Goal: Task Accomplishment & Management: Complete application form

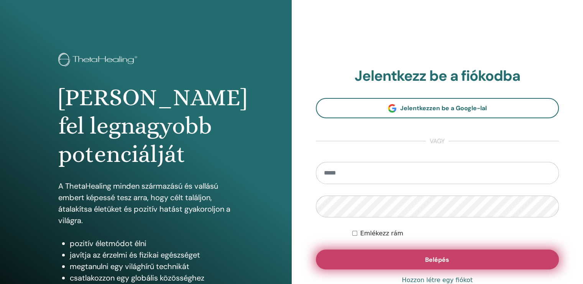
type input "**********"
click at [357, 257] on button "Belépés" at bounding box center [437, 260] width 243 height 20
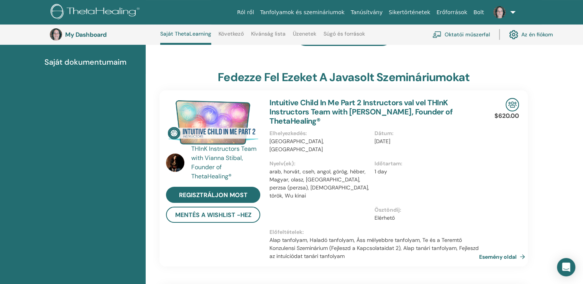
scroll to position [58, 0]
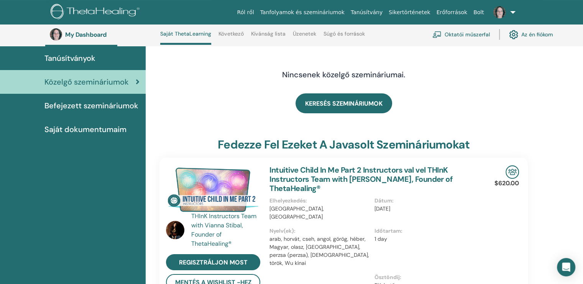
click at [76, 105] on span "Befejezett szemináriumok" at bounding box center [91, 106] width 94 height 12
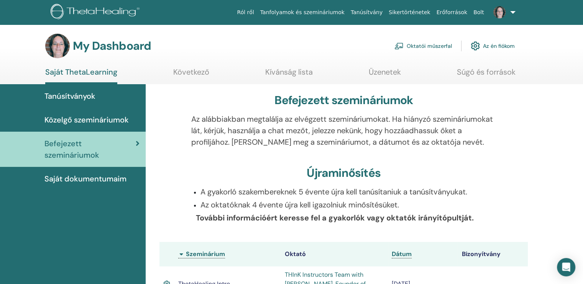
click at [94, 178] on span "Saját dokumentumaim" at bounding box center [85, 179] width 82 height 12
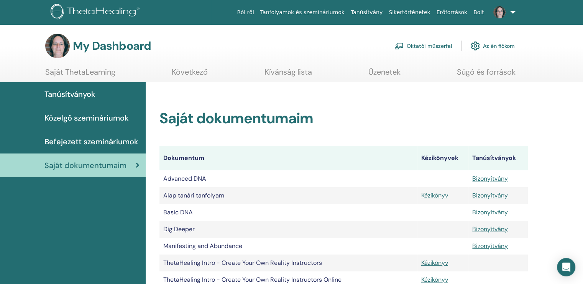
click at [426, 46] on link "Oktatói műszerfal" at bounding box center [423, 46] width 58 height 17
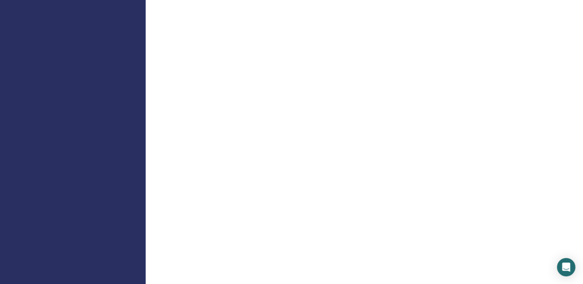
scroll to position [690, 0]
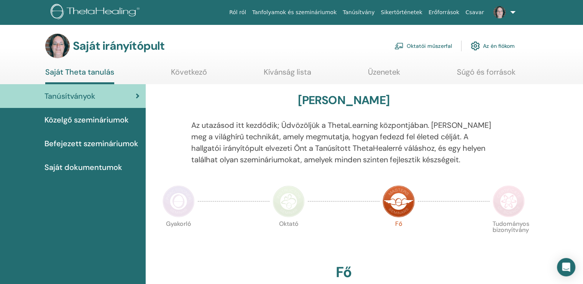
click at [436, 46] on font "Oktatói műszerfal" at bounding box center [429, 46] width 45 height 7
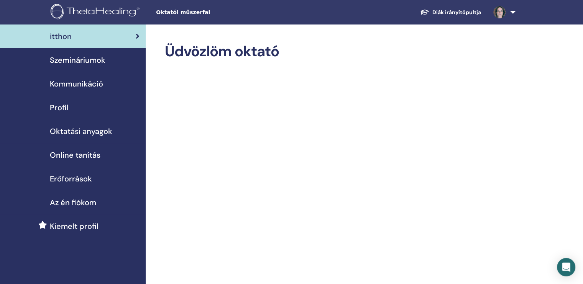
click at [64, 105] on span "Profil" at bounding box center [59, 108] width 19 height 12
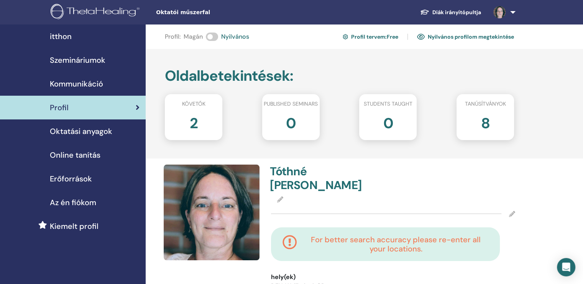
scroll to position [77, 0]
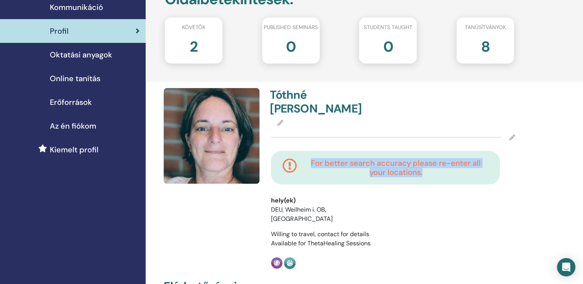
drag, startPoint x: 303, startPoint y: 147, endPoint x: 443, endPoint y: 174, distance: 142.9
click at [444, 174] on div "For better search accuracy please re-enter all your locations." at bounding box center [393, 173] width 256 height 45
copy h4 "For better search accuracy please re-enter all your locations."
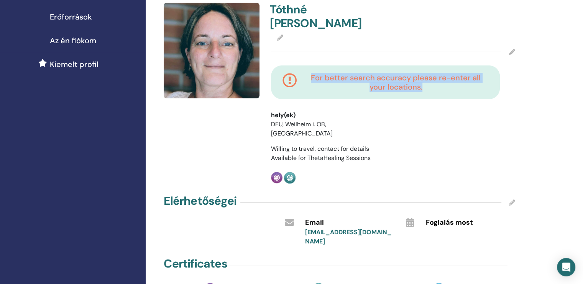
scroll to position [153, 0]
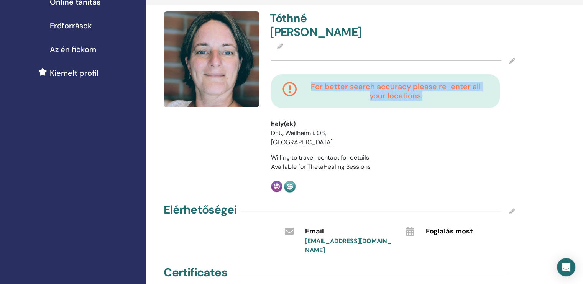
click at [385, 99] on div "For better search accuracy please re-enter all your locations." at bounding box center [393, 96] width 256 height 45
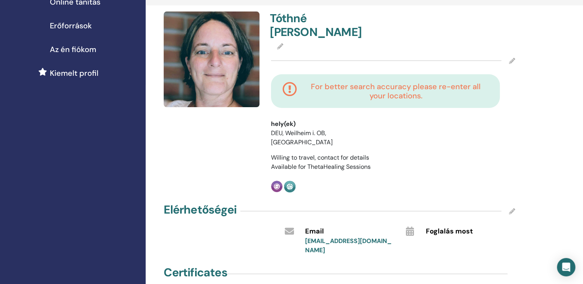
click at [290, 82] on icon at bounding box center [290, 91] width 15 height 18
click at [510, 58] on icon at bounding box center [512, 61] width 6 height 6
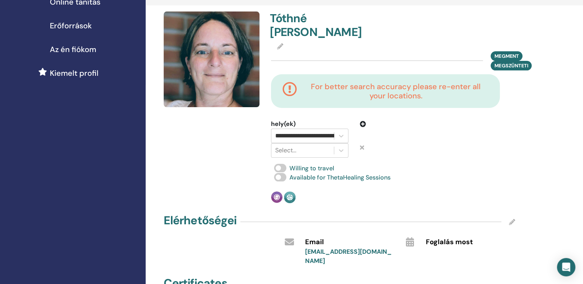
click at [416, 130] on div at bounding box center [425, 139] width 107 height 38
click at [342, 135] on icon at bounding box center [341, 136] width 5 height 3
click at [339, 135] on icon at bounding box center [341, 136] width 5 height 3
click at [309, 131] on div at bounding box center [302, 136] width 55 height 11
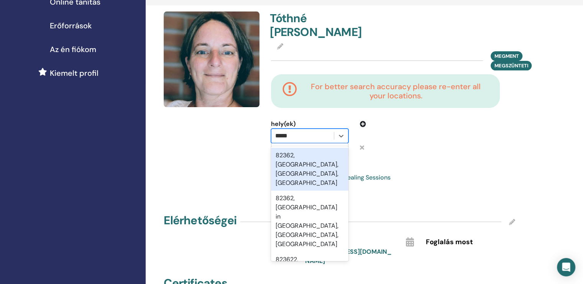
type input "*****"
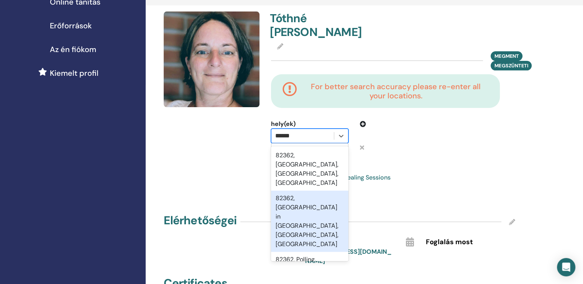
click at [298, 191] on div "82362, Weilheim in Oberbayern, Bayern, DEU" at bounding box center [309, 221] width 77 height 61
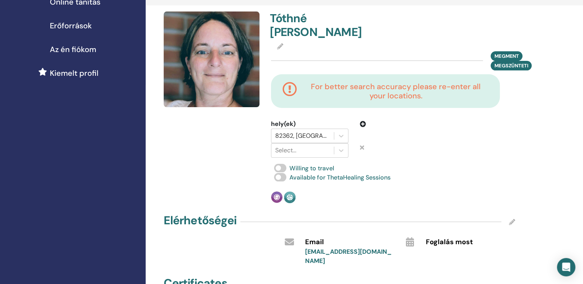
click at [363, 121] on icon at bounding box center [363, 124] width 6 height 6
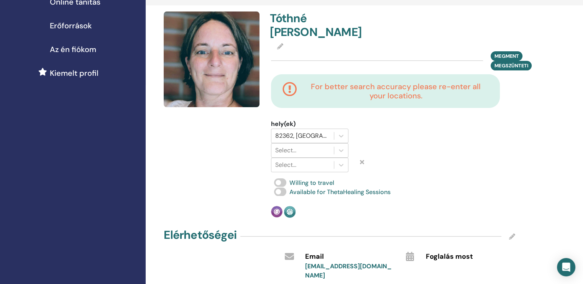
click at [361, 159] on icon at bounding box center [362, 162] width 4 height 6
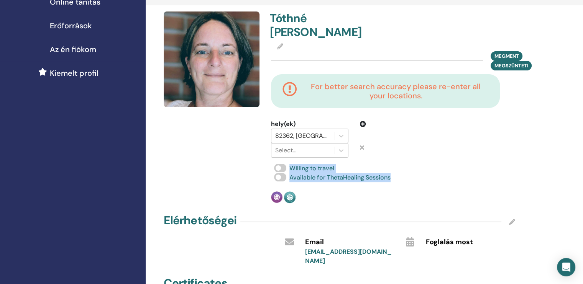
drag, startPoint x: 289, startPoint y: 153, endPoint x: 403, endPoint y: 167, distance: 115.5
click at [403, 167] on div "Tóthné Muntyán Zita Megment Megszünteti For better search accuracy please re-en…" at bounding box center [392, 108] width 253 height 192
copy div "Willing to travel Available for ThetaHealing Sessions"
click at [426, 173] on div "Available for ThetaHealing Sessions" at bounding box center [393, 177] width 244 height 9
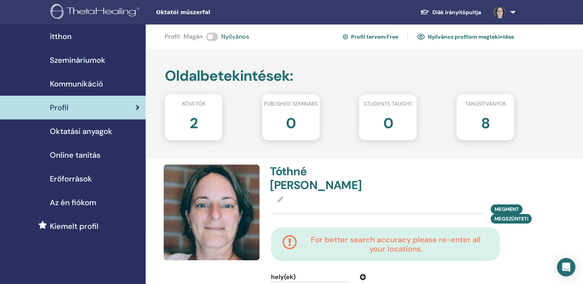
click at [70, 59] on span "Szemináriumok" at bounding box center [78, 60] width 56 height 12
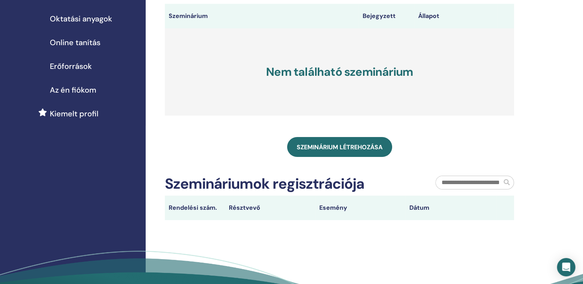
scroll to position [153, 0]
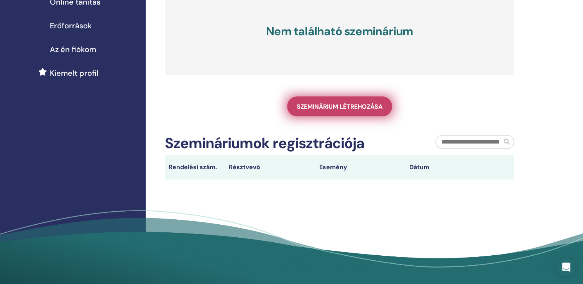
click at [317, 108] on span "Szeminárium létrehozása" at bounding box center [340, 107] width 86 height 8
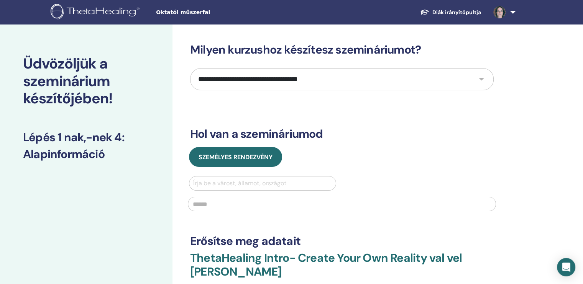
click at [481, 77] on select "**********" at bounding box center [342, 79] width 304 height 22
select select "*"
click at [190, 68] on select "**********" at bounding box center [342, 79] width 304 height 22
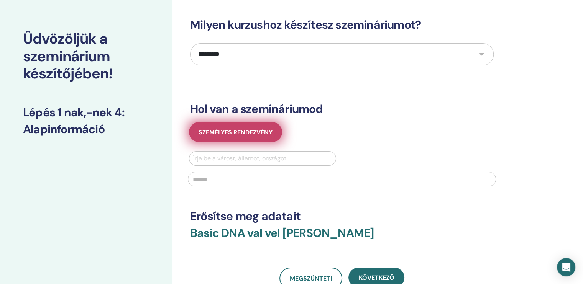
scroll to position [38, 0]
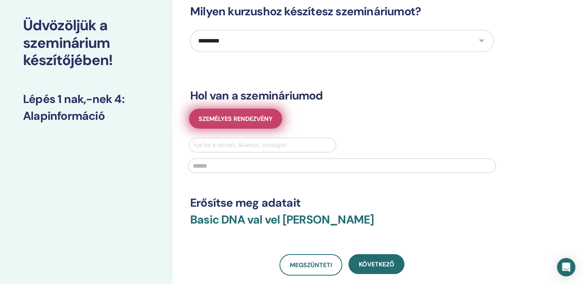
click at [236, 117] on span "Személyes rendezvény" at bounding box center [236, 119] width 74 height 8
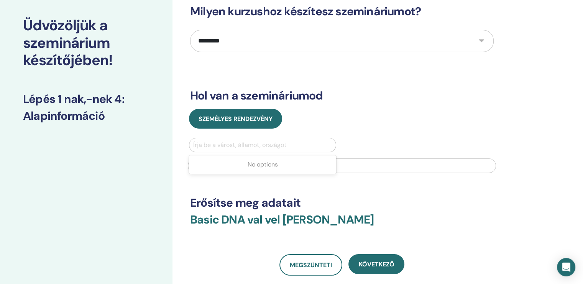
click at [234, 143] on div at bounding box center [262, 145] width 139 height 11
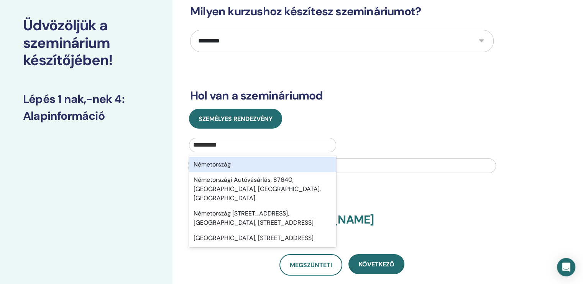
type input "**********"
click at [220, 164] on div "Németország" at bounding box center [262, 164] width 147 height 15
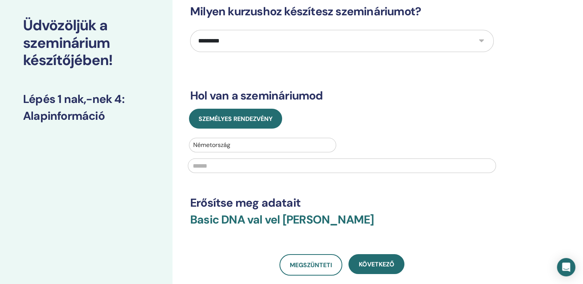
click at [220, 166] on input "text" at bounding box center [342, 166] width 308 height 15
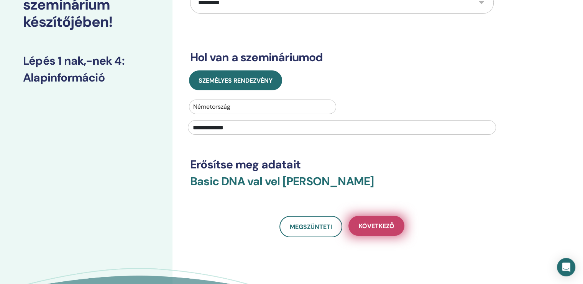
type input "**********"
click at [376, 225] on span "Következő" at bounding box center [377, 226] width 36 height 8
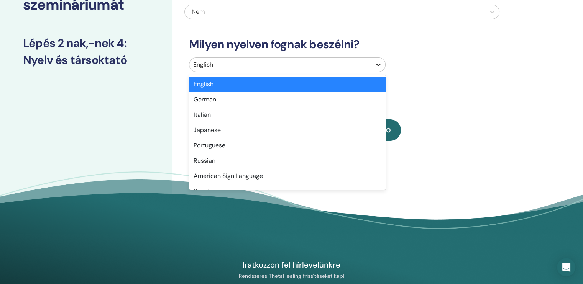
click at [380, 64] on icon at bounding box center [378, 65] width 5 height 3
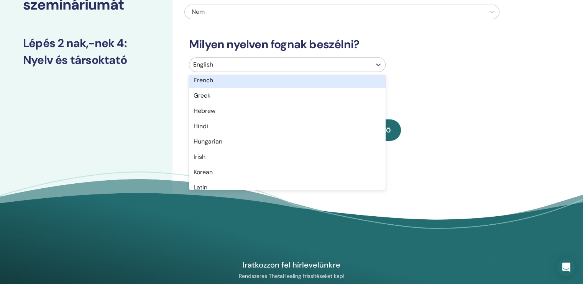
scroll to position [307, 0]
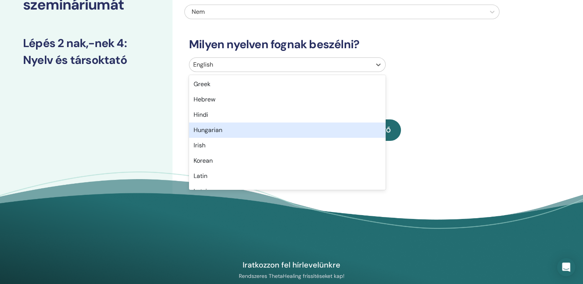
click at [214, 130] on div "Hungarian" at bounding box center [287, 130] width 197 height 15
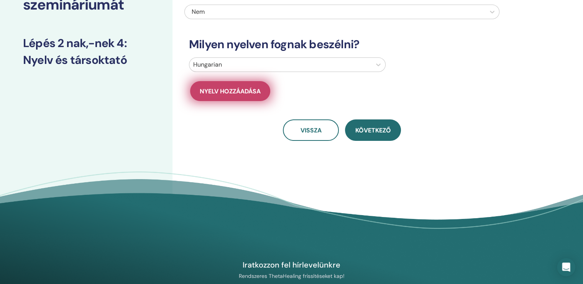
click at [209, 87] on span "Nyelv hozzáadása" at bounding box center [230, 91] width 61 height 8
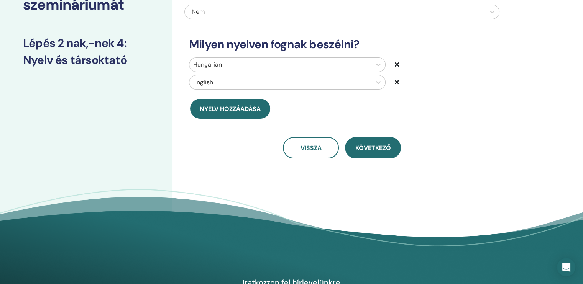
click at [398, 81] on icon at bounding box center [397, 82] width 4 height 6
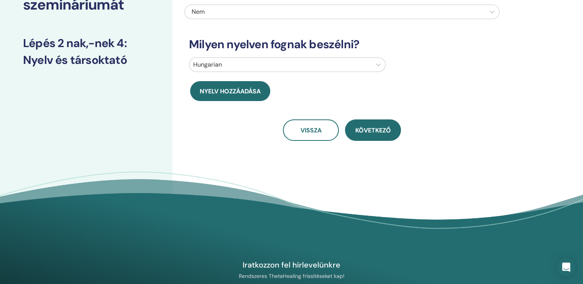
scroll to position [0, 0]
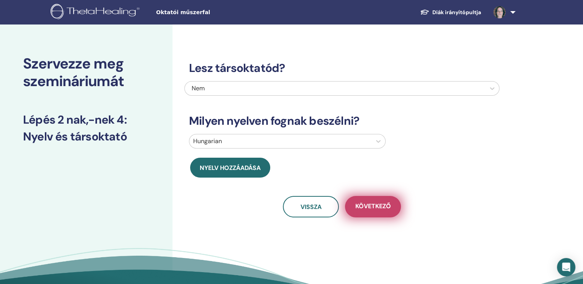
click at [373, 209] on span "Következő" at bounding box center [373, 207] width 36 height 10
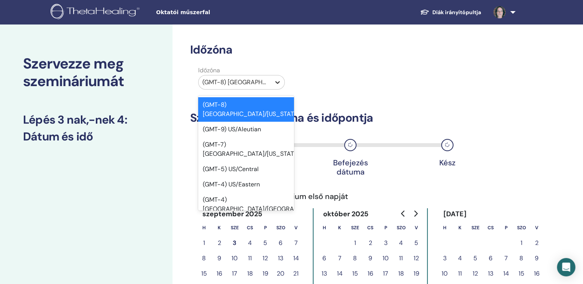
click at [278, 82] on icon at bounding box center [277, 82] width 5 height 3
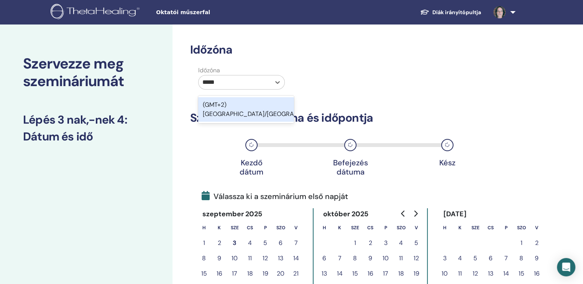
type input "******"
click at [250, 105] on div "(GMT+2) Europe/Berlin" at bounding box center [246, 109] width 96 height 25
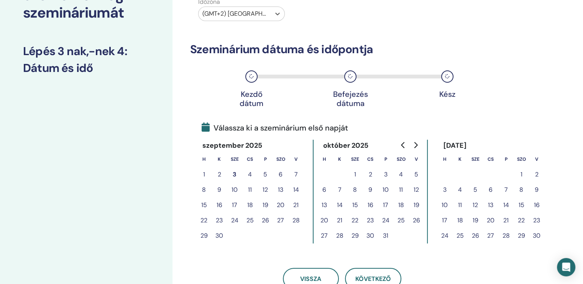
scroll to position [77, 0]
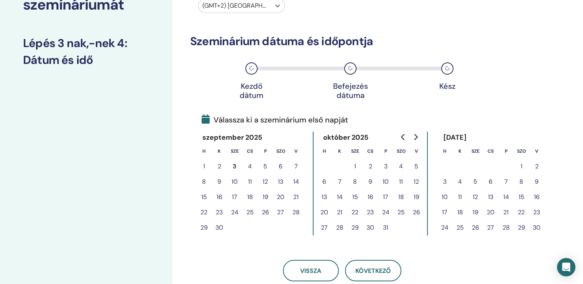
click at [383, 212] on button "24" at bounding box center [385, 212] width 15 height 15
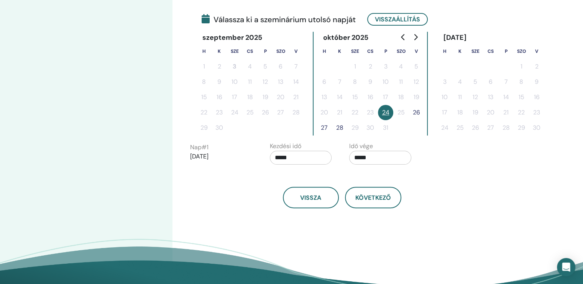
scroll to position [192, 0]
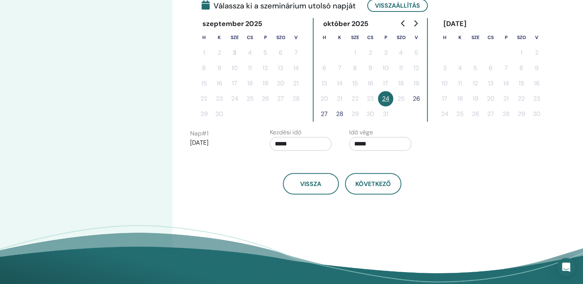
click at [283, 142] on input "*****" at bounding box center [301, 144] width 62 height 14
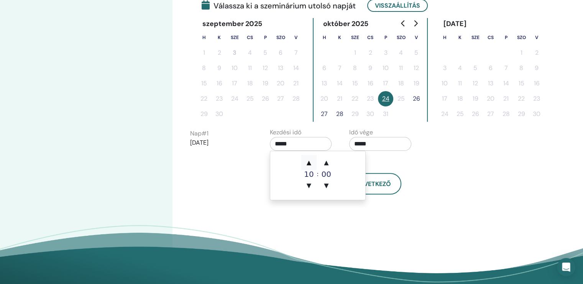
click at [310, 165] on span "▲" at bounding box center [308, 162] width 15 height 15
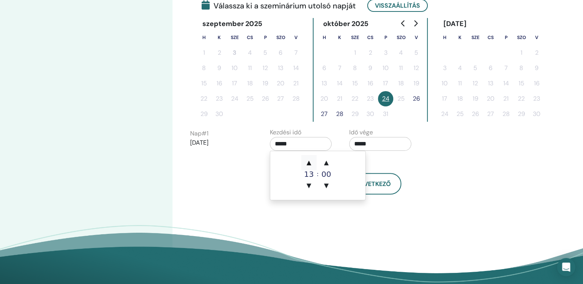
type input "*****"
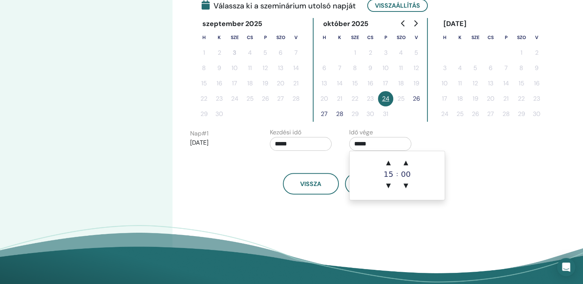
click at [375, 142] on input "*****" at bounding box center [380, 144] width 62 height 14
click at [388, 163] on span "▲" at bounding box center [388, 162] width 15 height 15
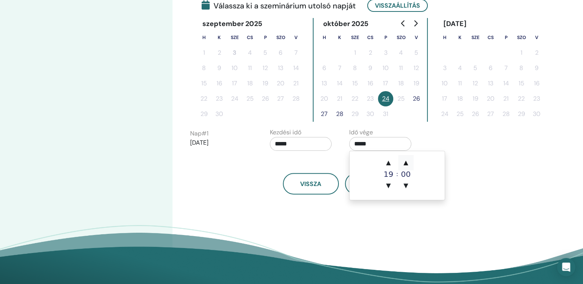
click at [405, 163] on span "▲" at bounding box center [405, 162] width 15 height 15
click at [405, 164] on span "▲" at bounding box center [405, 162] width 15 height 15
click at [406, 164] on span "▲" at bounding box center [405, 162] width 15 height 15
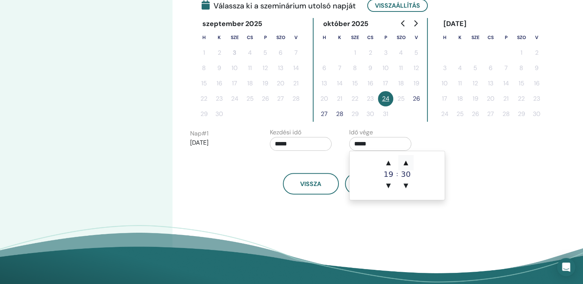
click at [406, 164] on span "▲" at bounding box center [405, 162] width 15 height 15
click at [405, 183] on span "▼" at bounding box center [405, 185] width 15 height 15
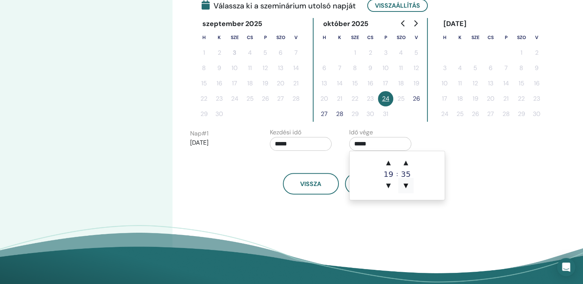
click at [406, 184] on span "▼" at bounding box center [405, 185] width 15 height 15
type input "*****"
click at [472, 178] on div "Vissza Következő" at bounding box center [341, 183] width 315 height 21
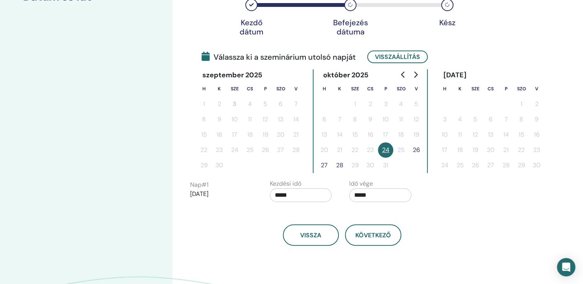
scroll to position [77, 0]
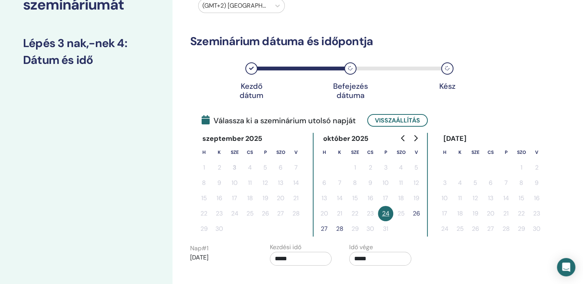
click at [416, 211] on button "26" at bounding box center [416, 213] width 15 height 15
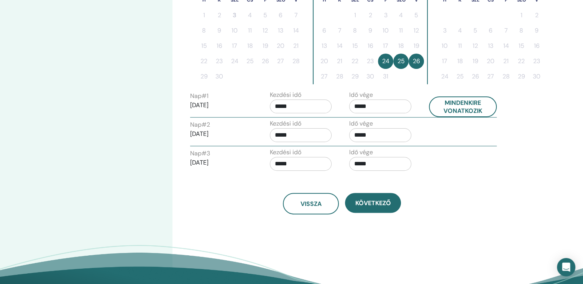
scroll to position [230, 0]
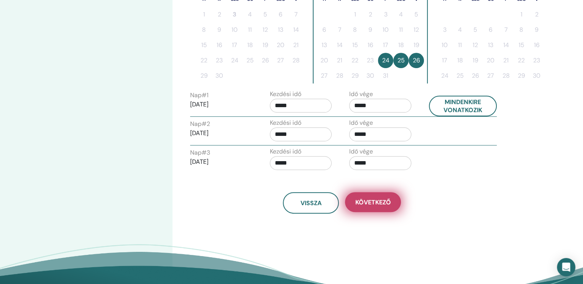
click at [374, 199] on span "Következő" at bounding box center [373, 203] width 36 height 8
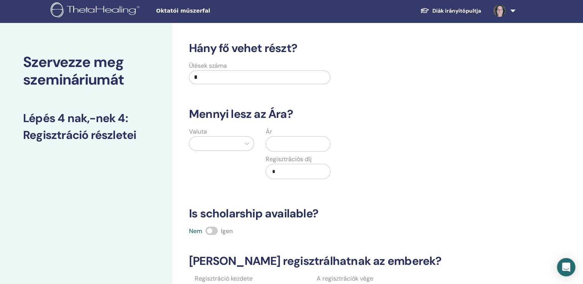
scroll to position [0, 0]
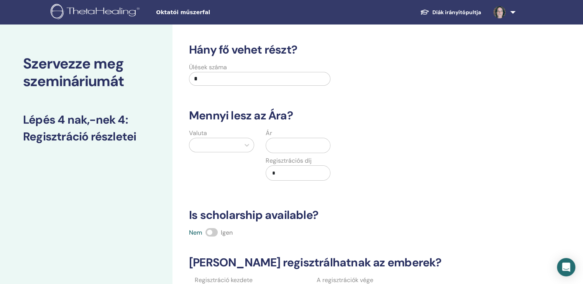
click at [213, 76] on input "*" at bounding box center [259, 79] width 141 height 14
type input "**"
click at [215, 143] on div at bounding box center [214, 145] width 43 height 11
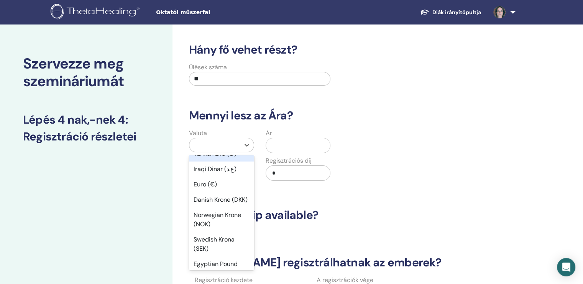
scroll to position [613, 0]
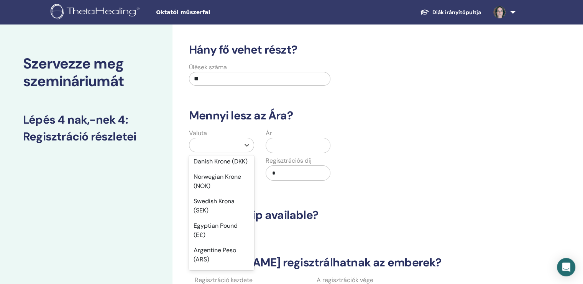
click at [213, 154] on div "Euro (€)" at bounding box center [221, 146] width 65 height 15
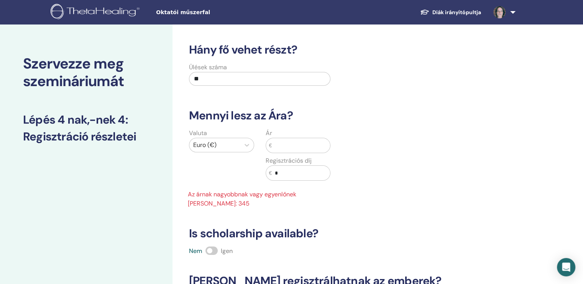
click at [282, 146] on input "text" at bounding box center [301, 145] width 58 height 15
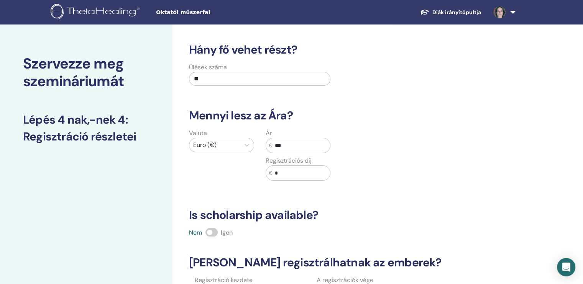
type input "***"
click at [289, 173] on input "*" at bounding box center [301, 173] width 58 height 15
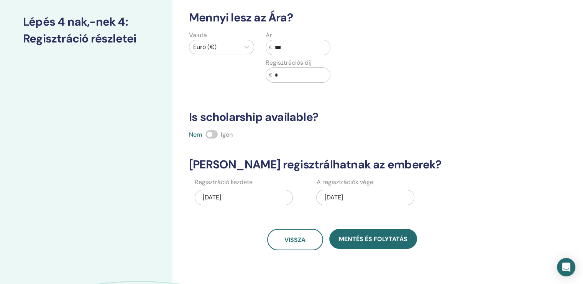
scroll to position [115, 0]
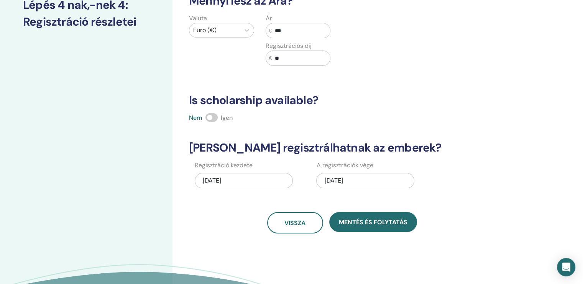
click at [354, 106] on h3 "Is scholarship available?" at bounding box center [341, 101] width 315 height 14
click at [291, 58] on input "**" at bounding box center [301, 58] width 58 height 15
type input "*"
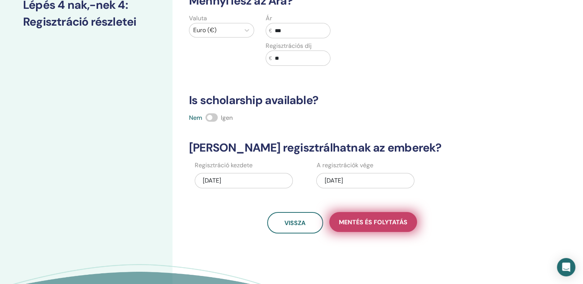
type input "*"
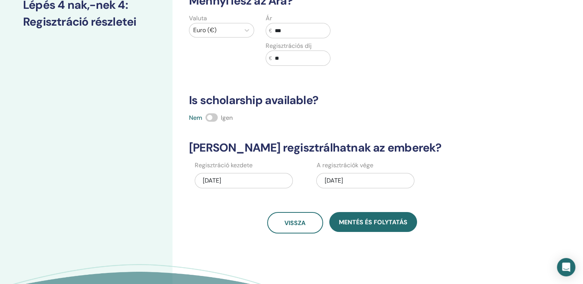
type input "**"
drag, startPoint x: 319, startPoint y: 97, endPoint x: 182, endPoint y: 94, distance: 137.3
click at [182, 94] on div "Hány fő vehet részt? Ülések száma ** Mennyi lesz az Ára? Valuta Euro (€) Ár € *…" at bounding box center [367, 126] width 389 height 432
copy h3 "Is scholarship available?"
click at [324, 97] on h3 "Is scholarship available?" at bounding box center [341, 101] width 315 height 14
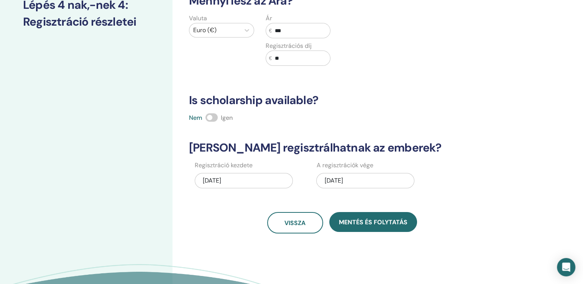
click at [324, 97] on h3 "Is scholarship available?" at bounding box center [341, 101] width 315 height 14
click at [215, 119] on span at bounding box center [211, 117] width 12 height 8
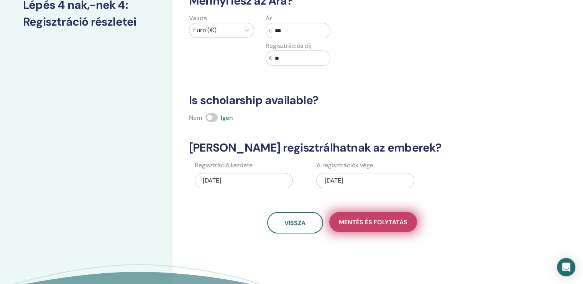
click at [367, 220] on span "Mentés és folytatás" at bounding box center [373, 223] width 69 height 8
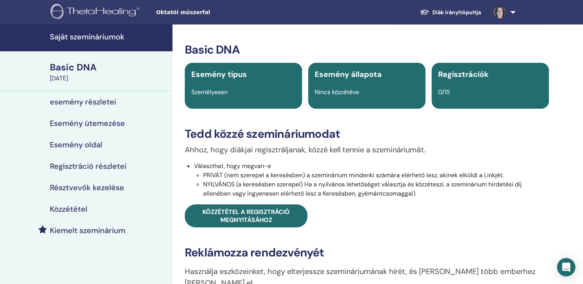
click at [203, 176] on li "PRIVÁT (nem szerepel a keresésben) a szeminárium mindenki számára elérhető lesz…" at bounding box center [376, 175] width 346 height 9
click at [203, 174] on li "PRIVÁT (nem szerepel a keresésben) a szeminárium mindenki számára elérhető lesz…" at bounding box center [376, 175] width 346 height 9
click at [210, 176] on li "PRIVÁT (nem szerepel a keresésben) a szeminárium mindenki számára elérhető lesz…" at bounding box center [376, 175] width 346 height 9
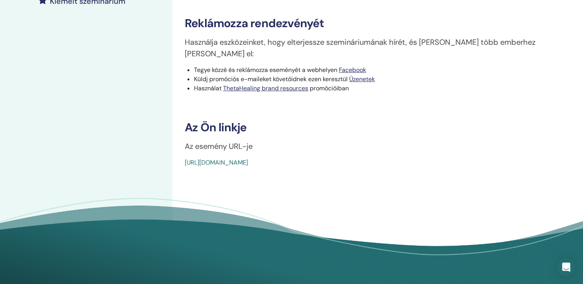
scroll to position [230, 0]
drag, startPoint x: 365, startPoint y: 149, endPoint x: 167, endPoint y: 151, distance: 198.2
click at [167, 151] on div "Saját szemináriumok Basic DNA October 24, 2025 esemény részletei Esemény ütemez…" at bounding box center [291, 35] width 583 height 480
drag, startPoint x: 291, startPoint y: 114, endPoint x: 244, endPoint y: 126, distance: 48.6
click at [291, 120] on h3 "Az Ön linkje" at bounding box center [367, 127] width 364 height 14
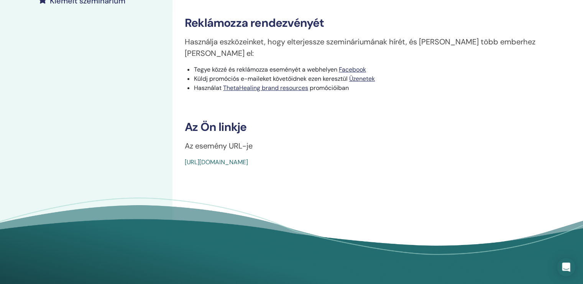
drag, startPoint x: 181, startPoint y: 151, endPoint x: 355, endPoint y: 162, distance: 174.7
click at [355, 162] on div "Basic DNA Esemény típus Személyesen Esemény állapota Nincs közzétéve Regisztrác…" at bounding box center [367, 35] width 389 height 480
copy link "https://www.thetahealing.com/seminar-376513-details.html"
click at [468, 156] on div "Basic DNA Esemény típus Személyesen Esemény állapota Nincs közzétéve Regisztrác…" at bounding box center [367, 35] width 389 height 480
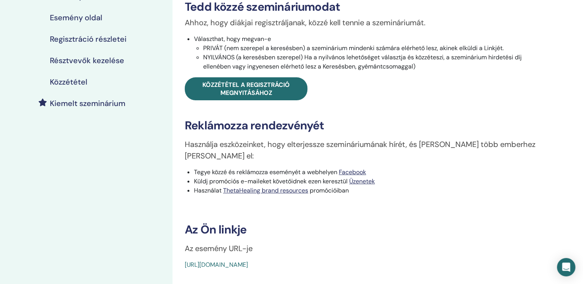
scroll to position [115, 0]
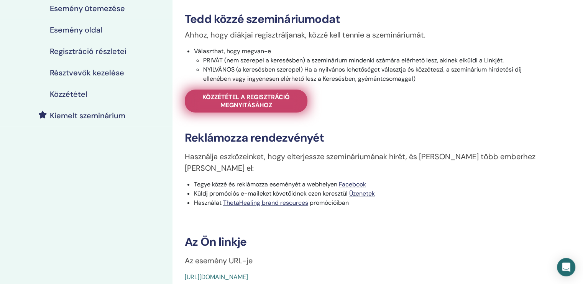
click at [243, 103] on span "Közzététel a regisztráció megnyitásához" at bounding box center [246, 101] width 104 height 16
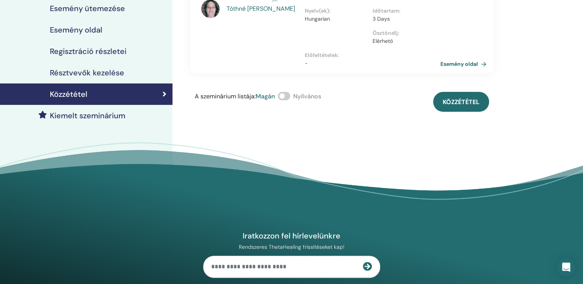
click at [289, 92] on span at bounding box center [284, 96] width 12 height 8
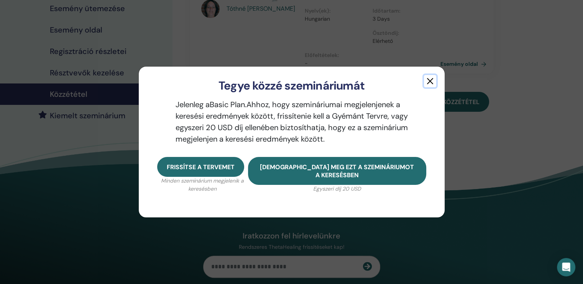
click at [430, 82] on button "button" at bounding box center [430, 81] width 12 height 12
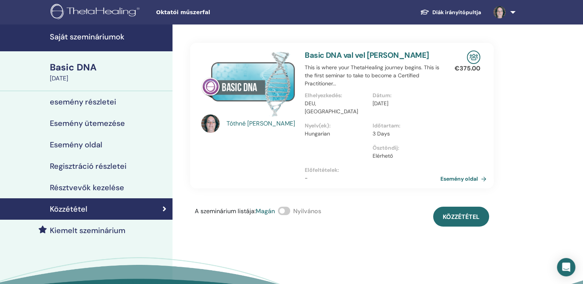
click at [103, 103] on h4 "esemény részletei" at bounding box center [83, 101] width 66 height 9
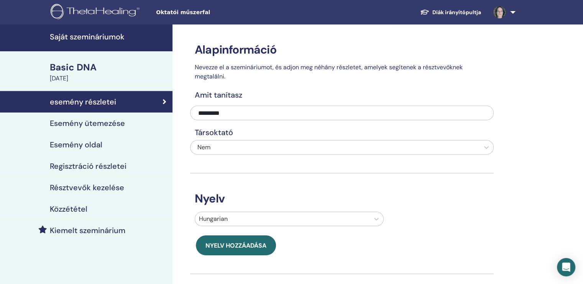
click at [103, 124] on h4 "Esemény ütemezése" at bounding box center [87, 123] width 75 height 9
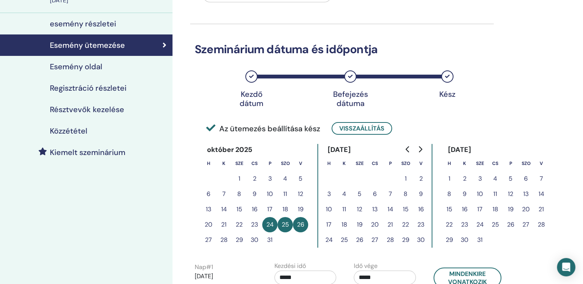
scroll to position [77, 0]
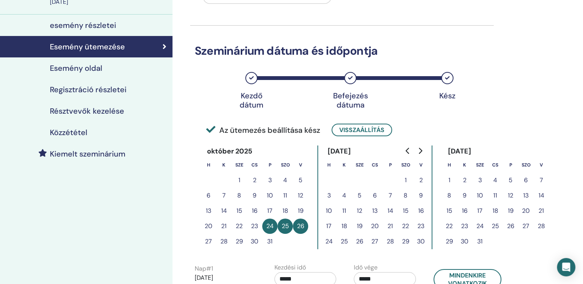
click at [105, 113] on h4 "Résztvevők kezelése" at bounding box center [87, 111] width 74 height 9
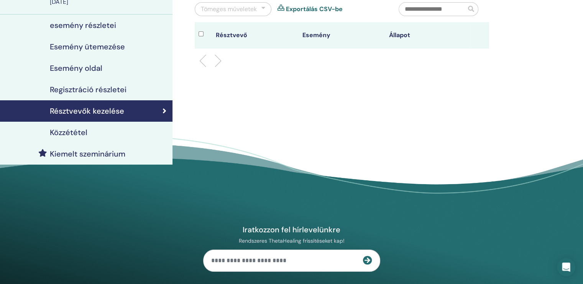
click at [107, 133] on div "Közzététel" at bounding box center [86, 132] width 160 height 9
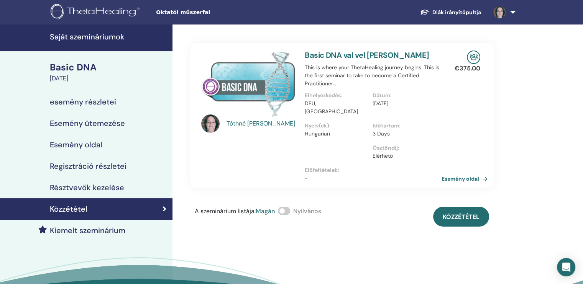
click at [453, 173] on link "Esemény oldal" at bounding box center [466, 179] width 49 height 12
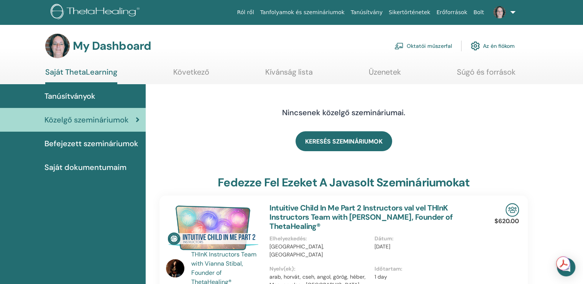
click at [426, 46] on link "Oktatói műszerfal" at bounding box center [423, 46] width 58 height 17
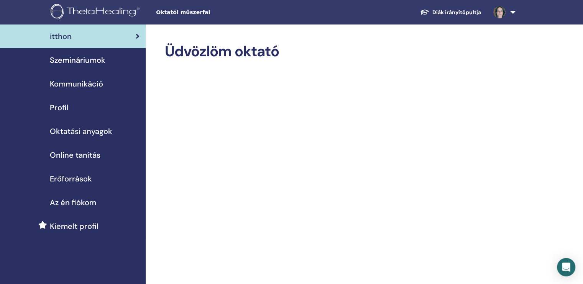
click at [66, 110] on span "Profil" at bounding box center [59, 108] width 19 height 12
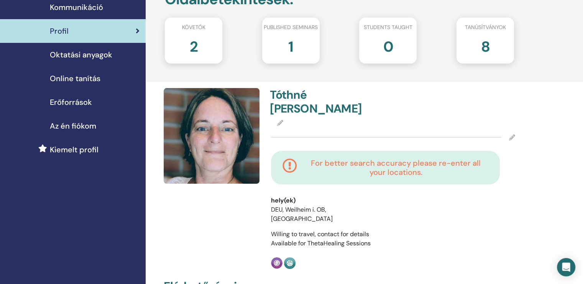
scroll to position [77, 0]
click at [228, 135] on img at bounding box center [212, 136] width 96 height 96
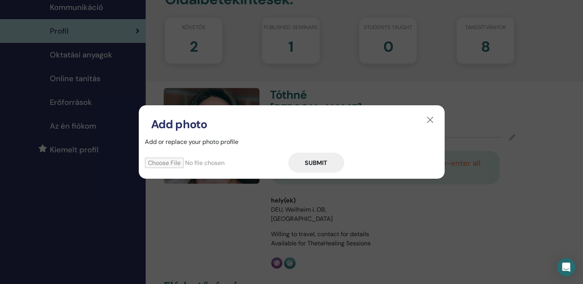
click at [165, 163] on input "file" at bounding box center [216, 163] width 143 height 10
click at [429, 118] on button "button" at bounding box center [430, 120] width 12 height 12
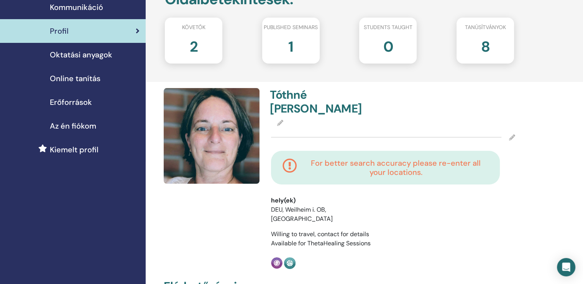
click at [212, 157] on img at bounding box center [212, 136] width 96 height 96
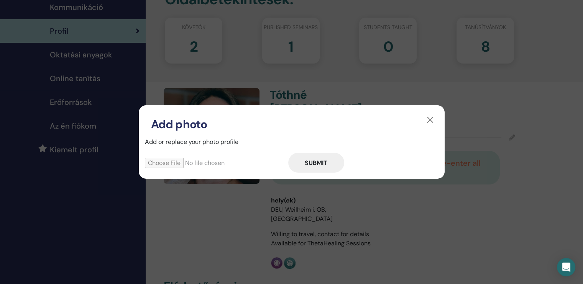
click at [175, 165] on input "file" at bounding box center [216, 163] width 143 height 10
type input "**********"
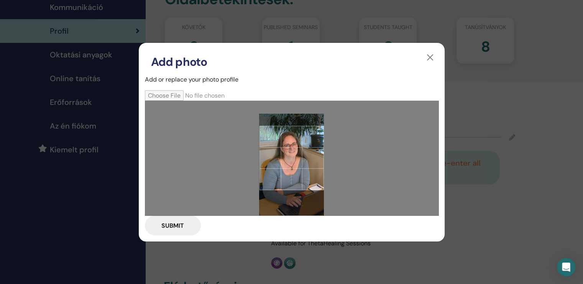
drag, startPoint x: 299, startPoint y: 159, endPoint x: 306, endPoint y: 173, distance: 15.1
click at [306, 173] on div at bounding box center [291, 158] width 65 height 65
click at [167, 225] on button "Submit" at bounding box center [173, 226] width 56 height 20
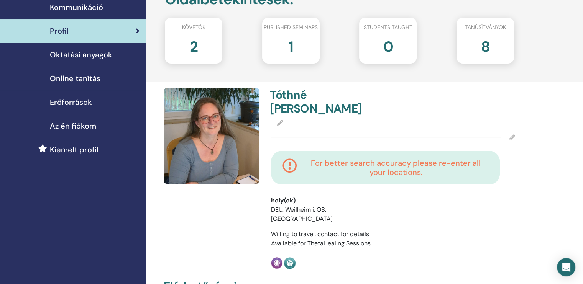
click at [229, 143] on img at bounding box center [212, 136] width 96 height 96
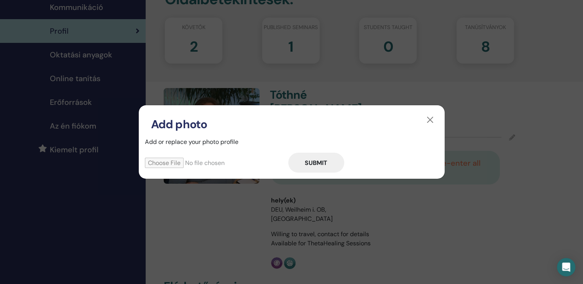
click at [159, 162] on input "file" at bounding box center [216, 163] width 143 height 10
type input "**********"
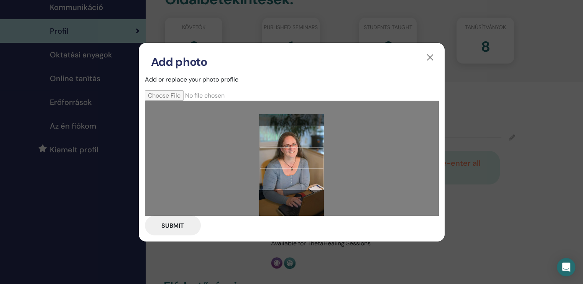
drag, startPoint x: 296, startPoint y: 154, endPoint x: 308, endPoint y: 168, distance: 18.2
click at [308, 168] on div at bounding box center [291, 158] width 65 height 65
click at [171, 225] on button "Submit" at bounding box center [173, 226] width 56 height 20
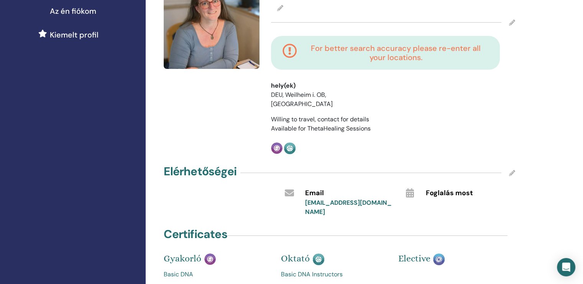
scroll to position [268, 0]
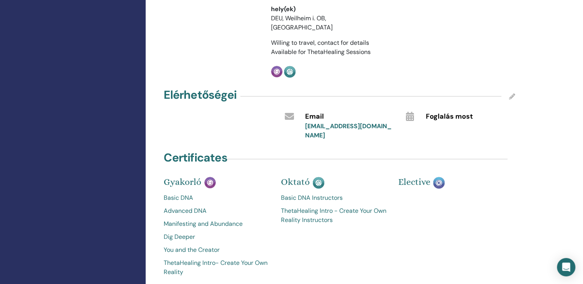
click at [380, 122] on div "[EMAIL_ADDRESS][DOMAIN_NAME]" at bounding box center [349, 131] width 89 height 18
click at [373, 122] on link "[EMAIL_ADDRESS][DOMAIN_NAME]" at bounding box center [348, 130] width 87 height 17
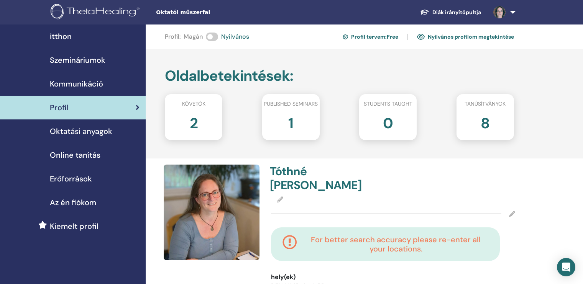
scroll to position [182, 0]
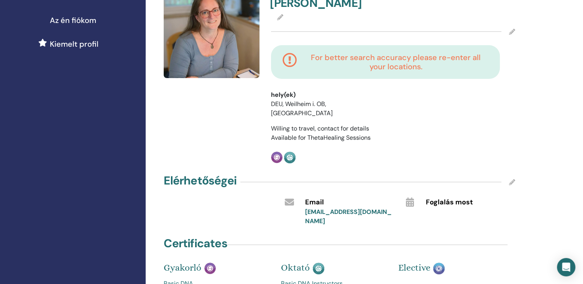
click at [511, 179] on icon at bounding box center [512, 182] width 6 height 6
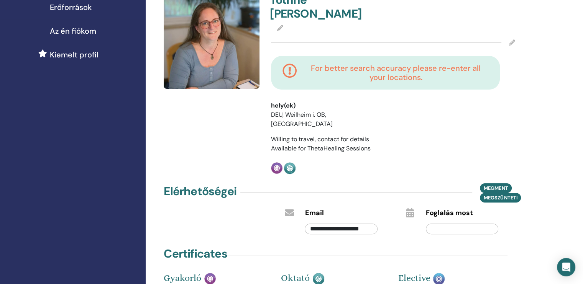
scroll to position [221, 0]
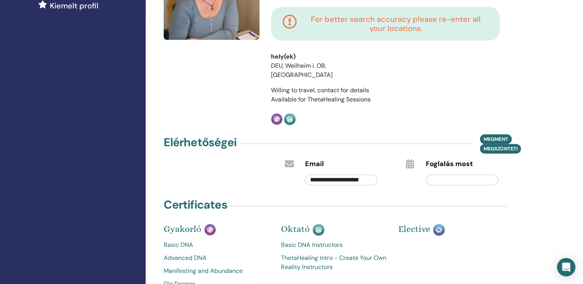
click at [372, 175] on input "**********" at bounding box center [341, 180] width 72 height 11
click at [371, 175] on input "**********" at bounding box center [341, 180] width 72 height 11
type input "*"
paste input "**********"
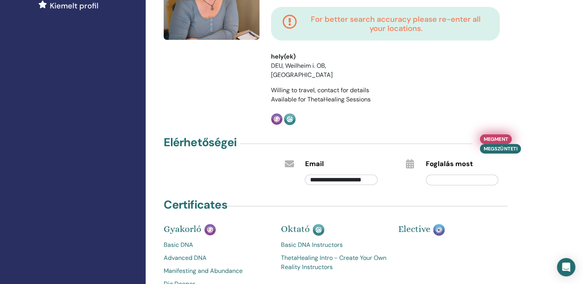
type input "**********"
click at [489, 135] on span "Megment" at bounding box center [496, 139] width 24 height 8
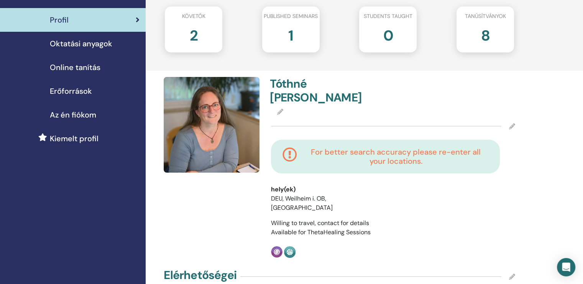
scroll to position [144, 0]
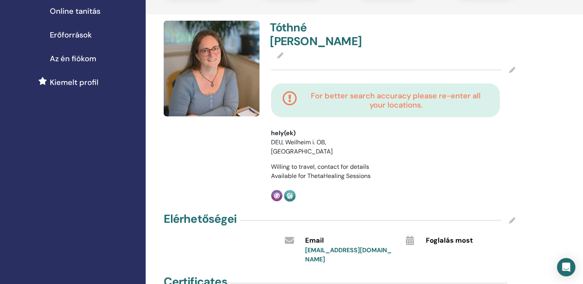
click at [347, 138] on li "DEU, Weilheim i. OB, [GEOGRAPHIC_DATA]" at bounding box center [318, 147] width 95 height 18
click at [512, 67] on icon at bounding box center [512, 70] width 6 height 6
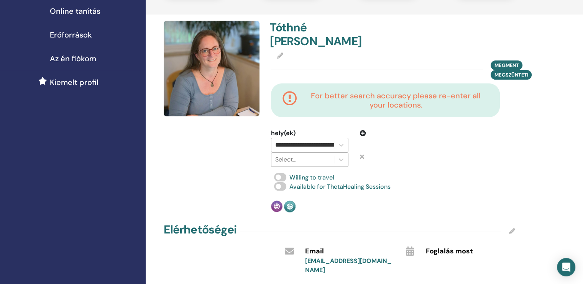
click at [304, 154] on div at bounding box center [302, 159] width 55 height 11
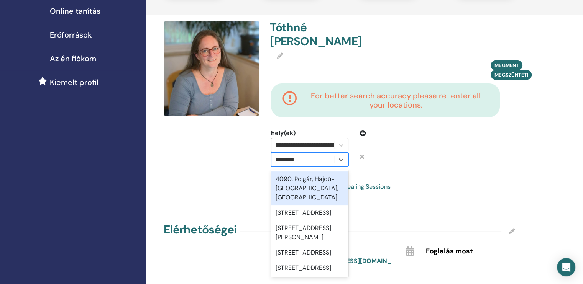
type input "*********"
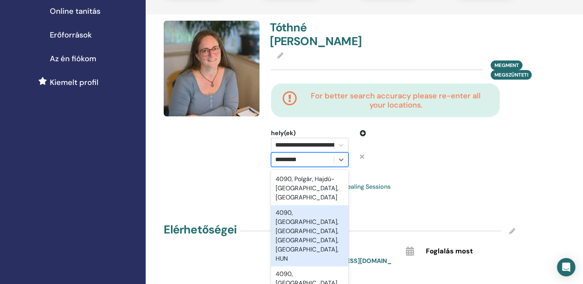
click at [289, 205] on div "4090, [GEOGRAPHIC_DATA], [GEOGRAPHIC_DATA], [GEOGRAPHIC_DATA], [GEOGRAPHIC_DATA…" at bounding box center [309, 235] width 77 height 61
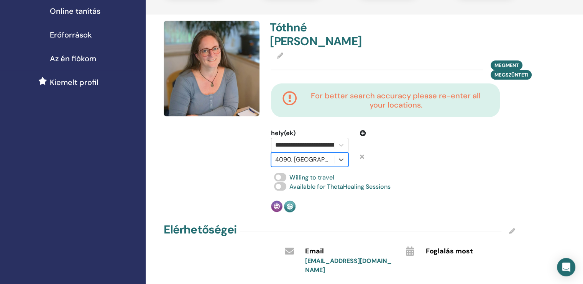
click at [398, 146] on div at bounding box center [425, 148] width 107 height 38
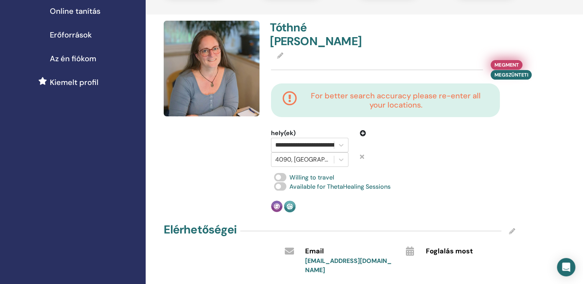
click at [507, 61] on span "Megment" at bounding box center [507, 65] width 24 height 8
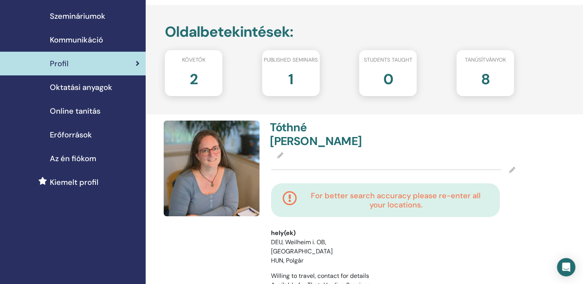
scroll to position [0, 0]
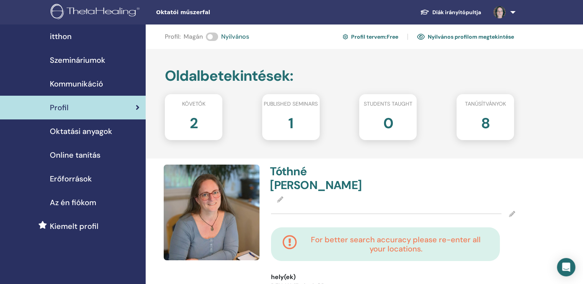
click at [368, 36] on link "Profil tervem : Free" at bounding box center [371, 37] width 56 height 12
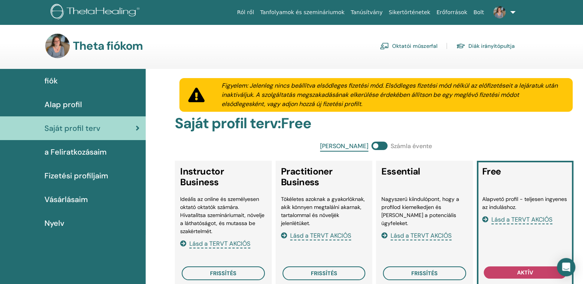
click at [58, 104] on span "Alap profil" at bounding box center [63, 105] width 38 height 12
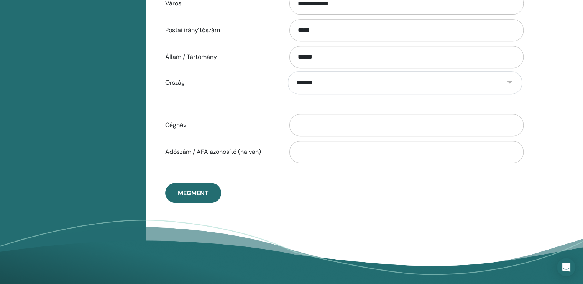
scroll to position [362, 0]
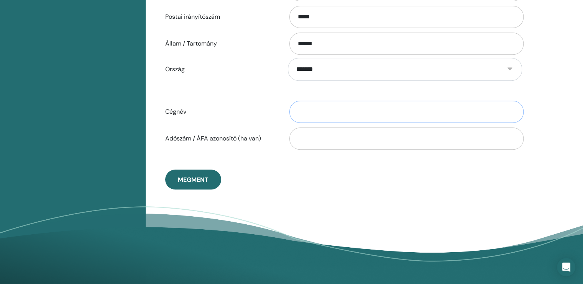
click at [322, 112] on input "Cégnév" at bounding box center [406, 112] width 234 height 22
type input "**********"
click at [316, 134] on input "Adószám / ÁFA azonosító (ha van)" at bounding box center [406, 139] width 234 height 22
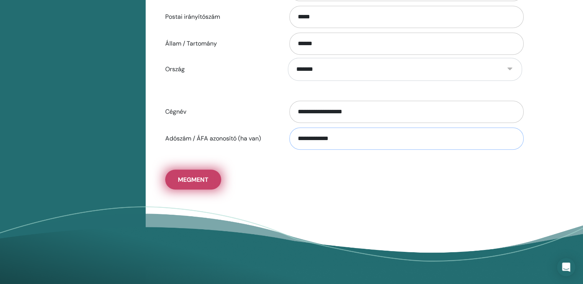
type input "**********"
click at [192, 181] on span "Megment" at bounding box center [193, 180] width 31 height 8
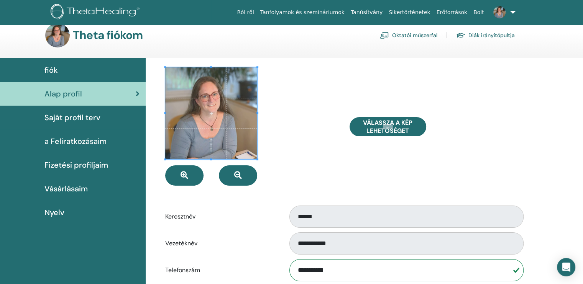
scroll to position [0, 0]
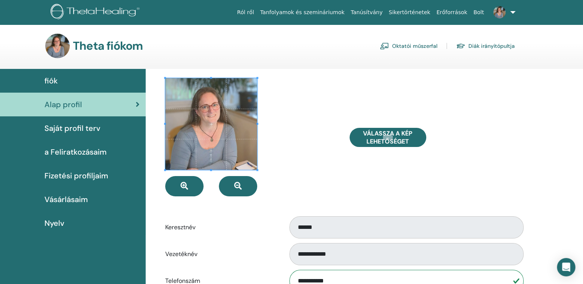
click at [334, 201] on form "**********" at bounding box center [343, 287] width 357 height 418
click at [50, 82] on span "fiók" at bounding box center [50, 81] width 13 height 12
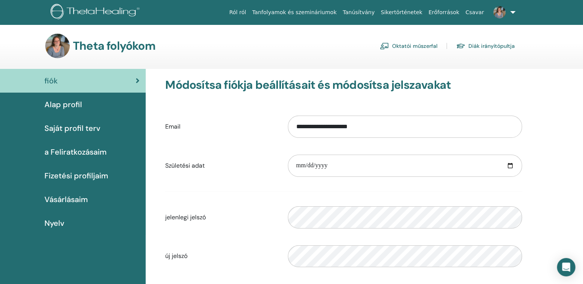
click at [62, 105] on font "Alap profil" at bounding box center [63, 105] width 38 height 10
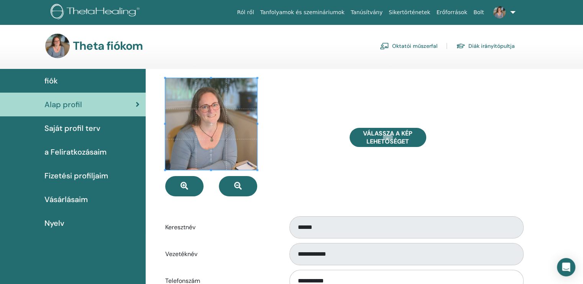
click at [64, 130] on span "Saját profil terv" at bounding box center [72, 129] width 56 height 12
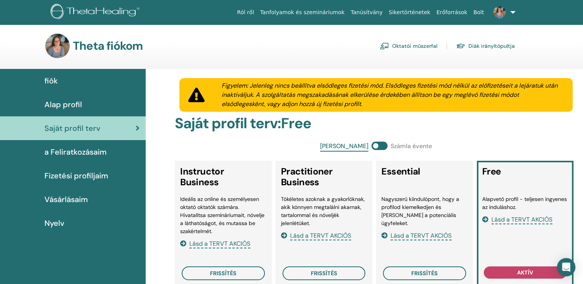
click at [417, 45] on link "Oktatói műszerfal" at bounding box center [409, 46] width 58 height 12
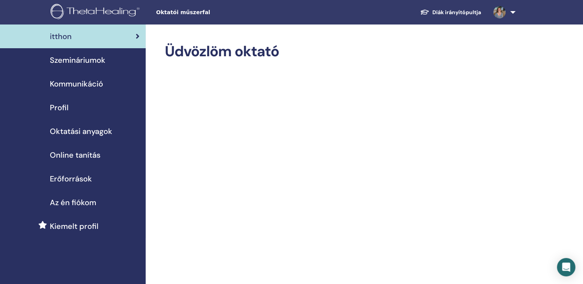
click at [88, 64] on span "Szemináriumok" at bounding box center [78, 60] width 56 height 12
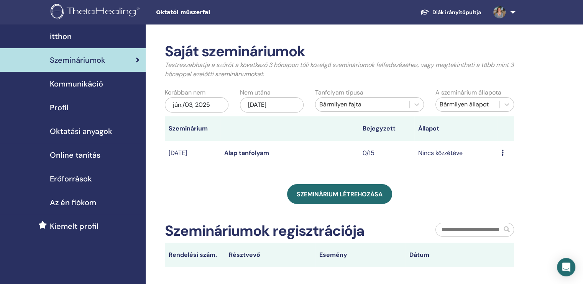
click at [66, 83] on span "Kommunikáció" at bounding box center [76, 84] width 53 height 12
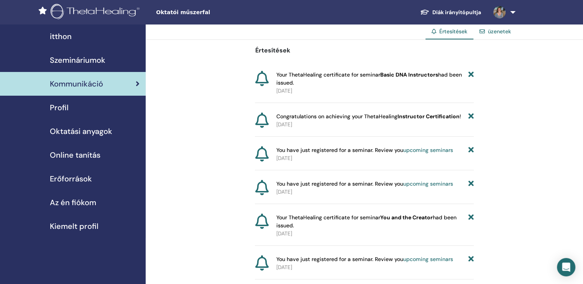
click at [61, 108] on span "Profil" at bounding box center [59, 108] width 19 height 12
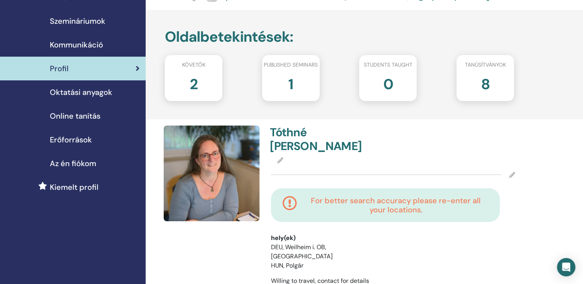
scroll to position [77, 0]
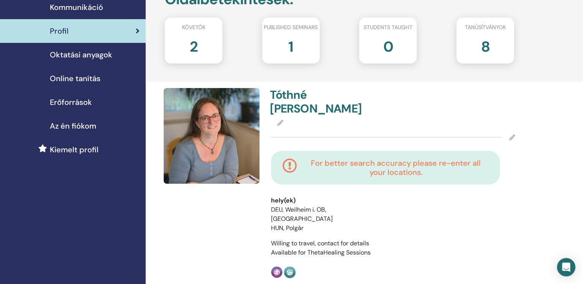
click at [102, 54] on span "Oktatási anyagok" at bounding box center [81, 55] width 62 height 12
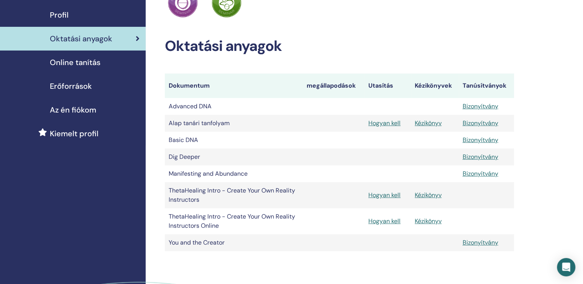
scroll to position [77, 0]
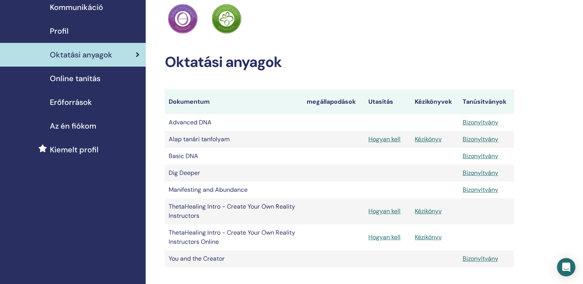
click at [82, 99] on span "Erőforrások" at bounding box center [71, 103] width 42 height 12
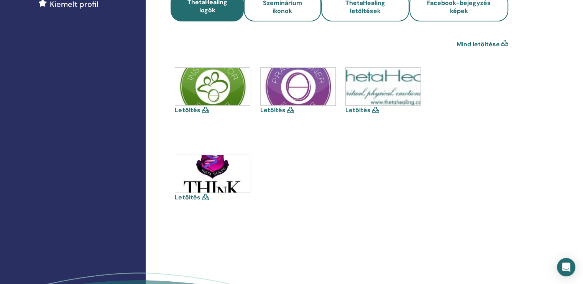
scroll to position [230, 0]
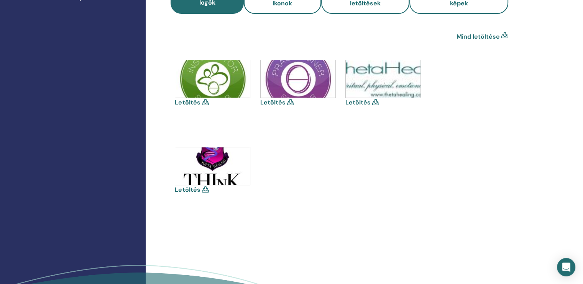
click at [203, 193] on div "Letöltés" at bounding box center [213, 171] width 77 height 48
click at [194, 190] on link "Letöltés" at bounding box center [187, 190] width 25 height 8
click at [362, 103] on link "Letöltés" at bounding box center [357, 103] width 25 height 8
click at [272, 100] on link "Letöltés" at bounding box center [272, 103] width 25 height 8
click at [193, 101] on link "Letöltés" at bounding box center [187, 103] width 25 height 8
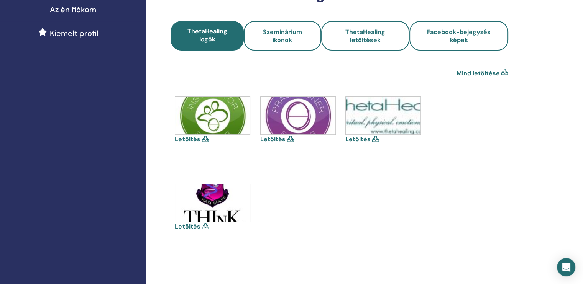
scroll to position [115, 0]
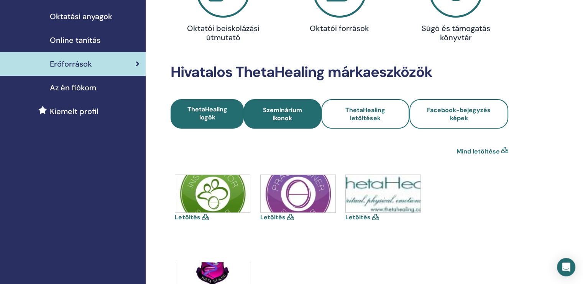
click at [301, 119] on span "Szeminárium ikonok" at bounding box center [282, 114] width 56 height 16
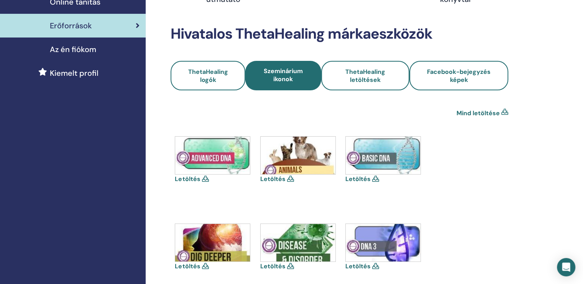
scroll to position [192, 0]
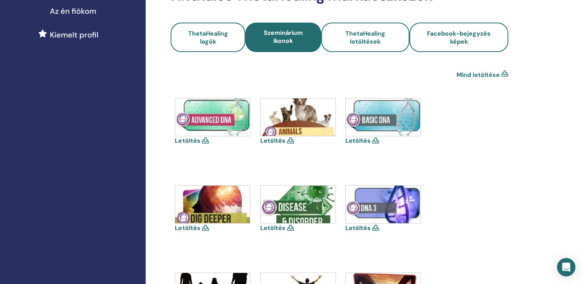
click at [185, 140] on link "Letöltés" at bounding box center [187, 141] width 25 height 8
click at [351, 139] on link "Letöltés" at bounding box center [357, 141] width 25 height 8
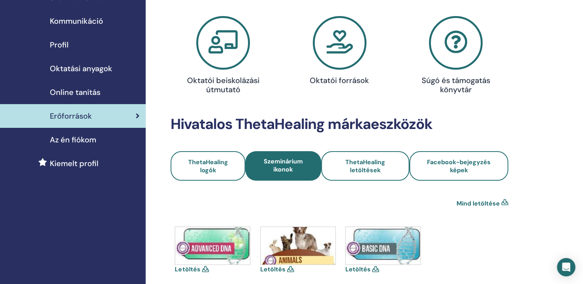
scroll to position [77, 0]
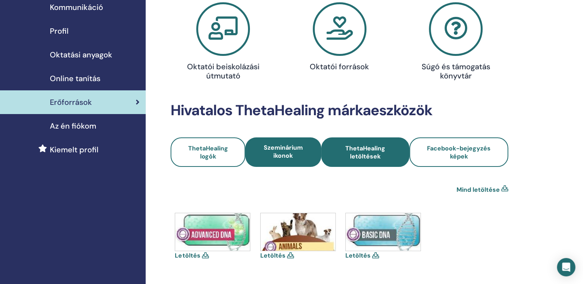
click at [348, 154] on span "ThetaHealing letöltések" at bounding box center [366, 153] width 68 height 16
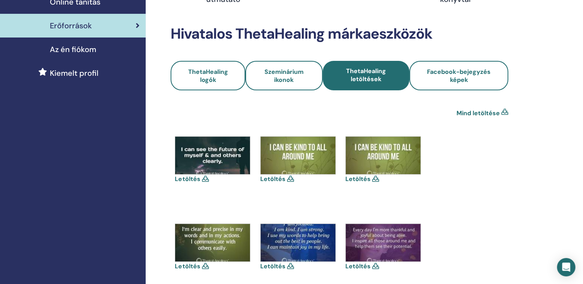
scroll to position [77, 0]
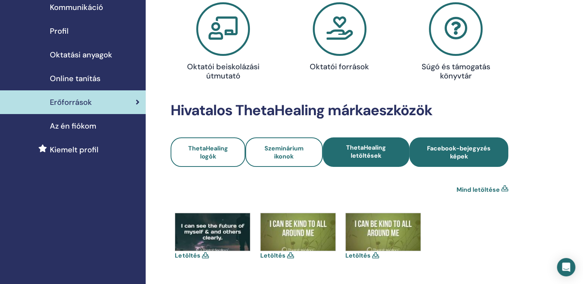
click at [477, 151] on span "Facebook-bejegyzés képek" at bounding box center [459, 153] width 78 height 16
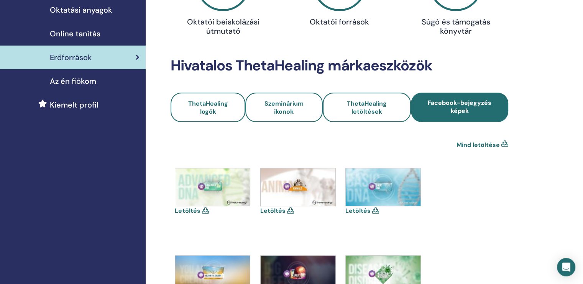
scroll to position [153, 0]
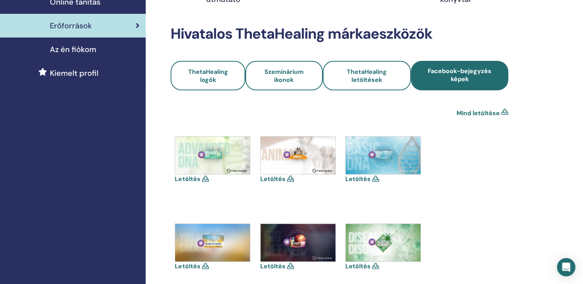
click at [190, 179] on link "Letöltés" at bounding box center [187, 179] width 25 height 8
click at [360, 179] on link "Letöltés" at bounding box center [357, 179] width 25 height 8
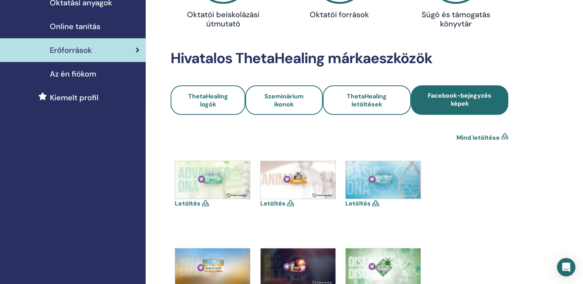
scroll to position [77, 0]
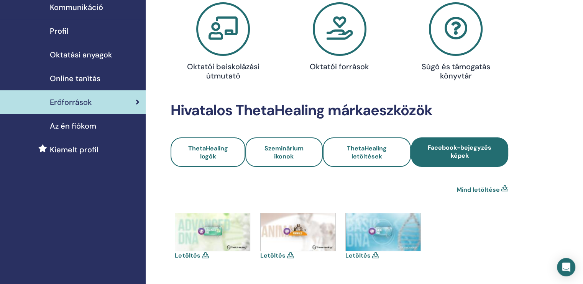
click at [85, 125] on span "Az én fiókom" at bounding box center [73, 126] width 46 height 12
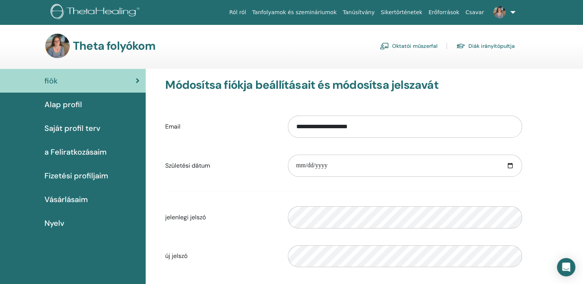
click at [403, 46] on font "Oktatói műszerfal" at bounding box center [414, 46] width 45 height 7
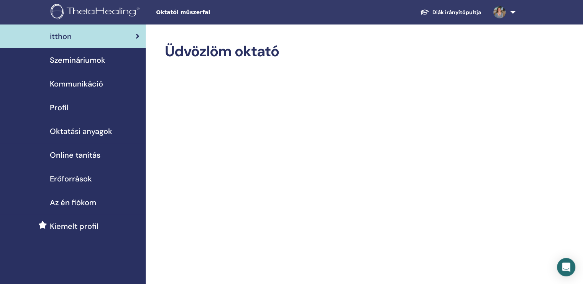
click at [76, 131] on span "Oktatási anyagok" at bounding box center [81, 132] width 62 height 12
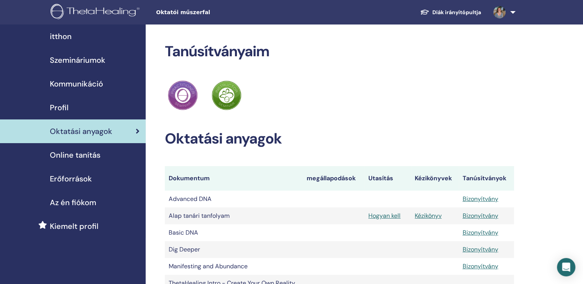
click at [68, 59] on span "Szemináriumok" at bounding box center [78, 60] width 56 height 12
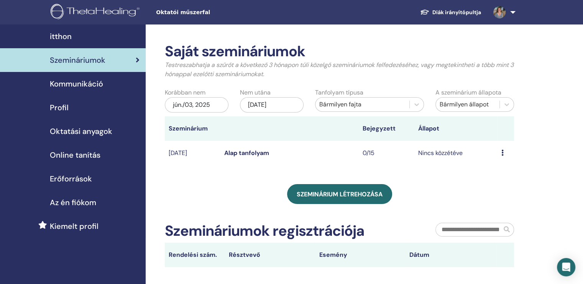
click at [65, 84] on span "Kommunikáció" at bounding box center [76, 84] width 53 height 12
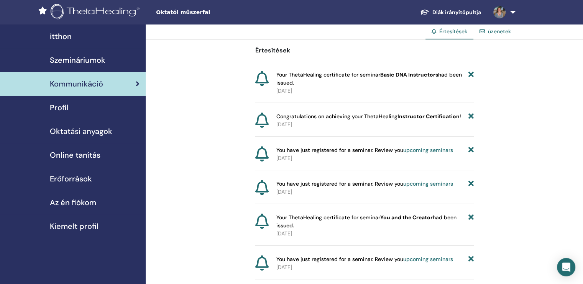
click at [58, 107] on span "Profil" at bounding box center [59, 108] width 19 height 12
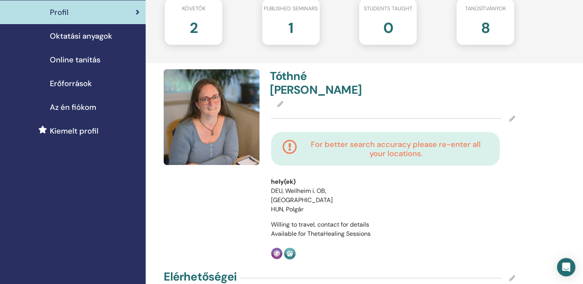
scroll to position [77, 0]
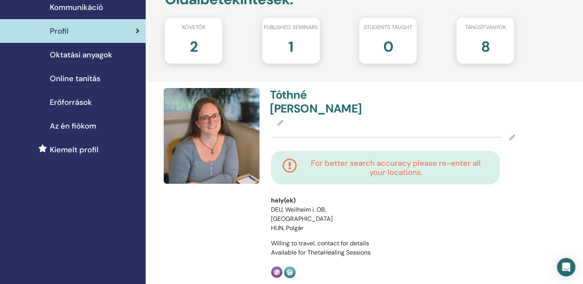
click at [85, 103] on span "Erőforrások" at bounding box center [71, 103] width 42 height 12
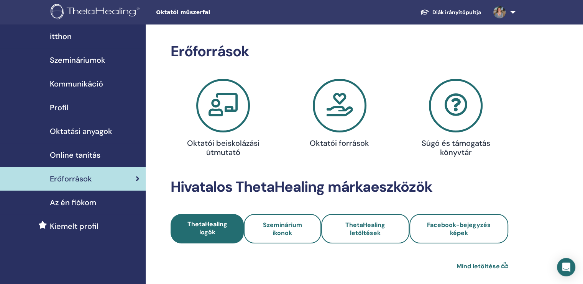
click at [222, 112] on icon at bounding box center [223, 106] width 54 height 54
click at [209, 153] on h4 "Oktatói beiskolázási útmutató" at bounding box center [223, 148] width 75 height 18
click at [346, 142] on h4 "Oktatói források" at bounding box center [339, 143] width 75 height 9
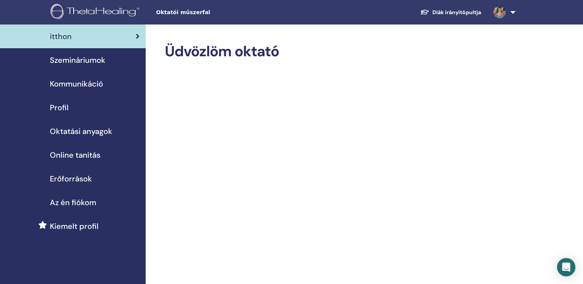
click at [95, 131] on span "Oktatási anyagok" at bounding box center [81, 132] width 62 height 12
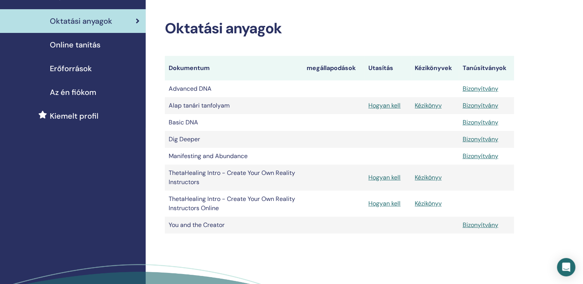
scroll to position [115, 0]
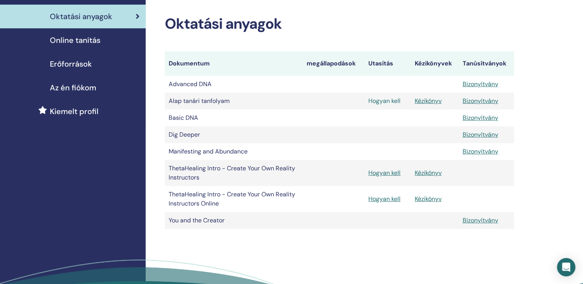
click at [384, 102] on link "Hogyan kell" at bounding box center [384, 101] width 32 height 8
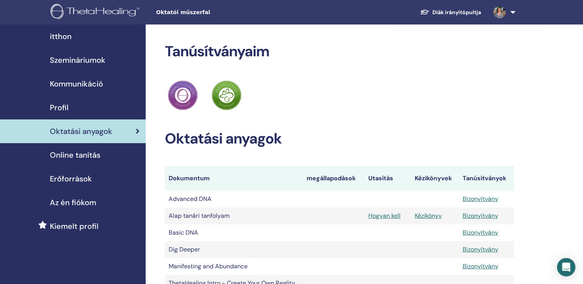
click at [77, 61] on span "Szemináriumok" at bounding box center [78, 60] width 56 height 12
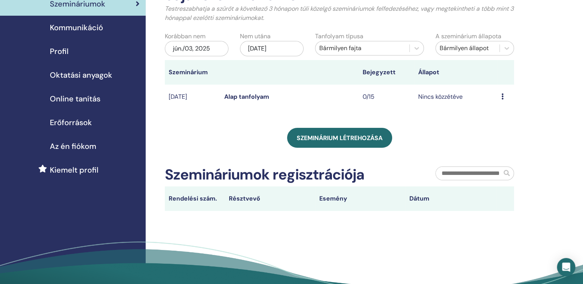
scroll to position [37, 0]
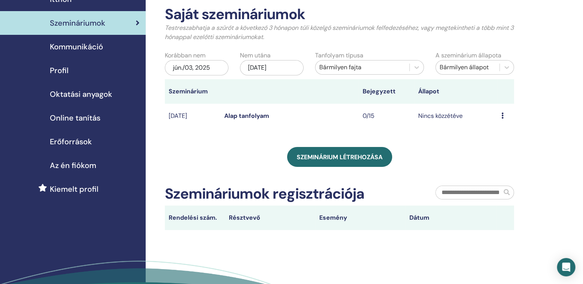
click at [503, 115] on icon at bounding box center [502, 116] width 2 height 6
click at [503, 116] on li "Előnézet" at bounding box center [500, 122] width 46 height 12
click at [247, 116] on link "Alap tanfolyam" at bounding box center [246, 116] width 45 height 8
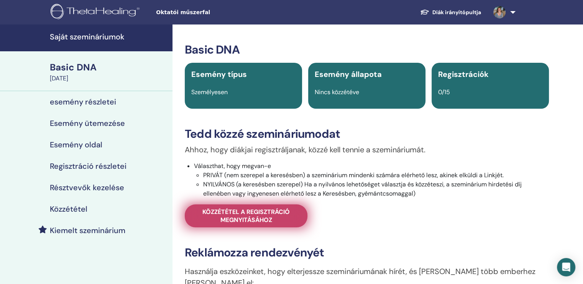
click at [246, 220] on span "Közzététel a regisztráció megnyitásához" at bounding box center [246, 216] width 104 height 16
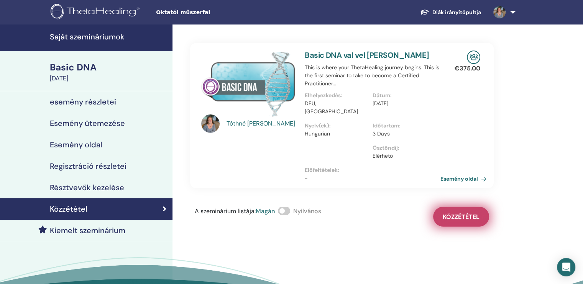
click at [468, 213] on span "Közzététel" at bounding box center [461, 217] width 37 height 8
click at [482, 173] on link "Esemény oldal" at bounding box center [466, 179] width 49 height 12
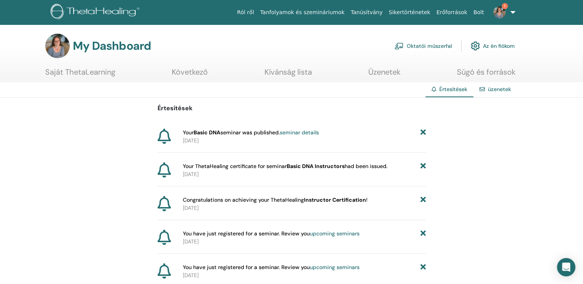
click at [301, 133] on link "seminar details" at bounding box center [299, 132] width 39 height 7
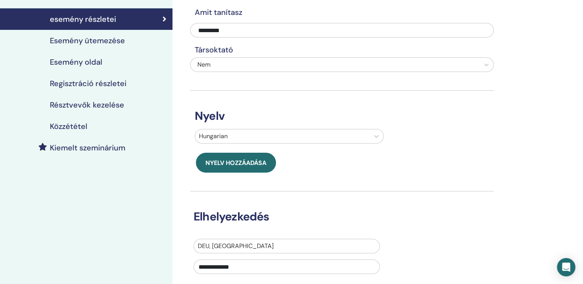
scroll to position [153, 0]
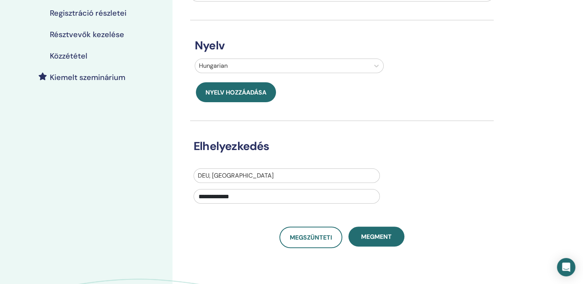
drag, startPoint x: 373, startPoint y: 236, endPoint x: 345, endPoint y: 198, distance: 47.4
click at [373, 236] on span "Megment" at bounding box center [376, 237] width 31 height 8
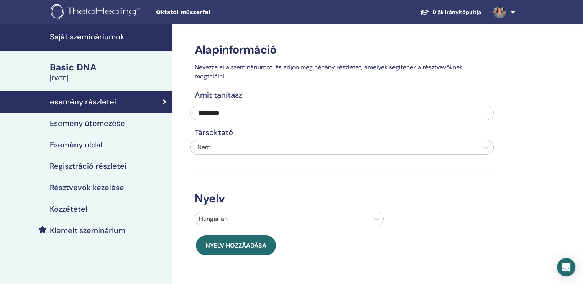
click at [94, 122] on h4 "Esemény ütemezése" at bounding box center [87, 123] width 75 height 9
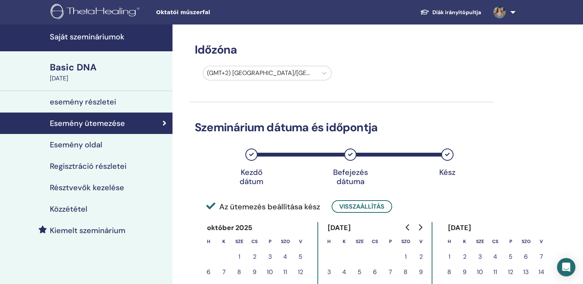
click at [97, 167] on h4 "Regisztráció részletei" at bounding box center [88, 166] width 77 height 9
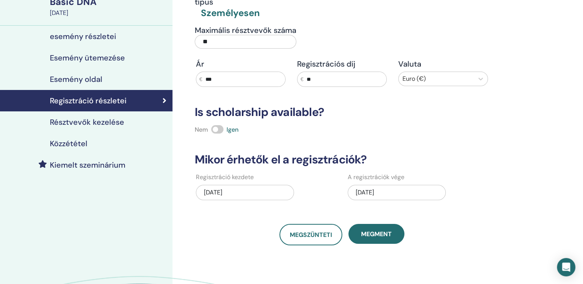
scroll to position [77, 0]
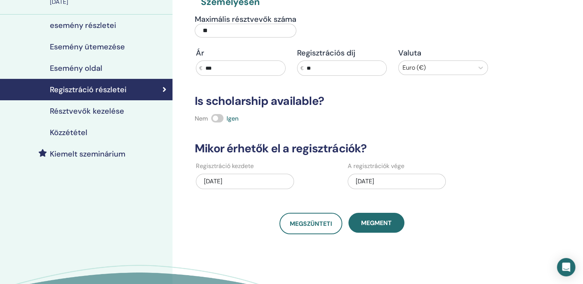
click at [94, 112] on h4 "Résztvevők kezelése" at bounding box center [87, 111] width 74 height 9
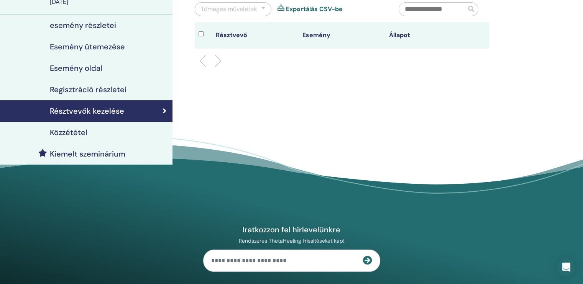
click at [77, 133] on h4 "Közzététel" at bounding box center [69, 132] width 38 height 9
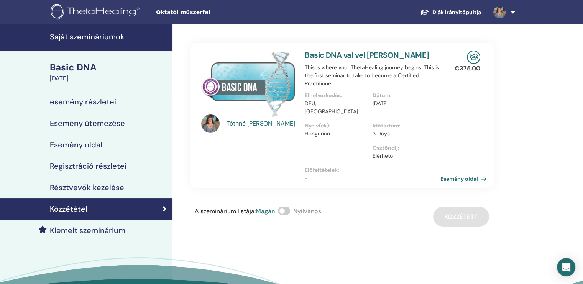
click at [61, 72] on div "Basic DNA" at bounding box center [109, 67] width 118 height 13
